Goal: Navigation & Orientation: Find specific page/section

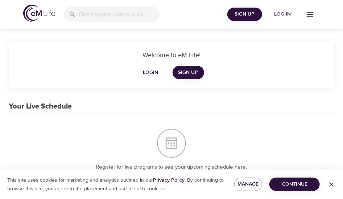
click at [284, 15] on span "Log in" at bounding box center [282, 14] width 29 height 9
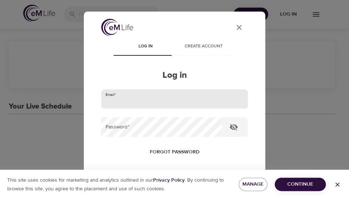
click at [135, 103] on input "email" at bounding box center [174, 100] width 147 height 20
type input "[PERSON_NAME][EMAIL_ADDRESS][PERSON_NAME][DOMAIN_NAME]"
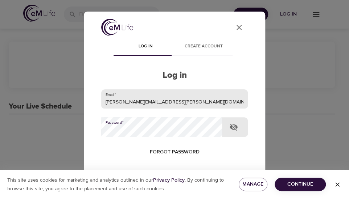
click at [157, 191] on button "Log in" at bounding box center [175, 198] width 36 height 15
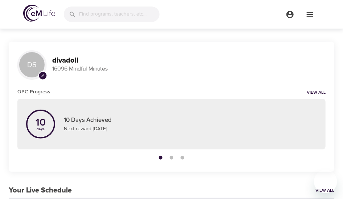
click at [267, 64] on h3 "divadoll" at bounding box center [188, 61] width 273 height 8
click at [309, 16] on icon "menu" at bounding box center [310, 14] width 7 height 4
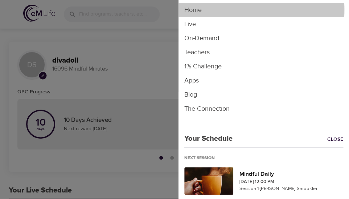
click at [192, 10] on li "Home" at bounding box center [263, 10] width 170 height 14
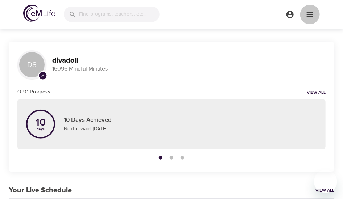
click at [309, 15] on icon "menu" at bounding box center [310, 14] width 9 height 9
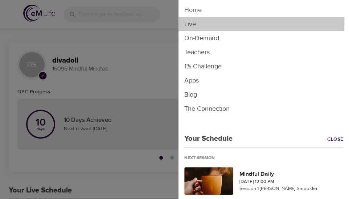
click at [187, 22] on li "Live" at bounding box center [263, 24] width 170 height 14
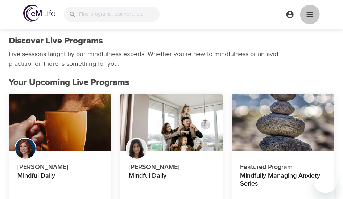
click at [313, 15] on icon "menu" at bounding box center [310, 14] width 9 height 9
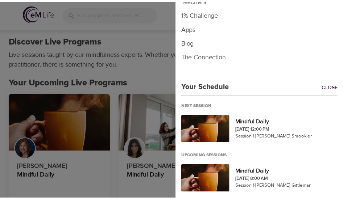
scroll to position [53, 0]
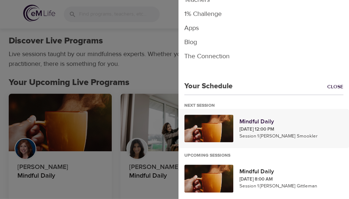
click at [255, 126] on p "[DATE] 12:00 PM" at bounding box center [291, 129] width 104 height 7
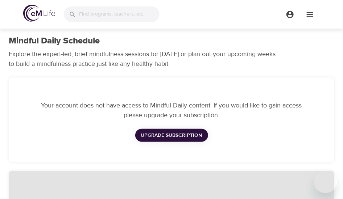
checkbox input "true"
click at [289, 16] on icon "menu" at bounding box center [290, 14] width 9 height 9
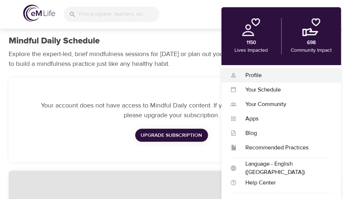
click at [252, 75] on div "Profile" at bounding box center [285, 75] width 96 height 8
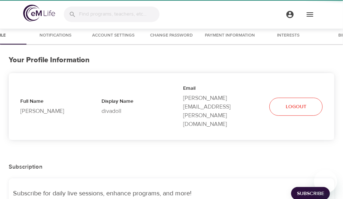
select select "10"
